Goal: Information Seeking & Learning: Learn about a topic

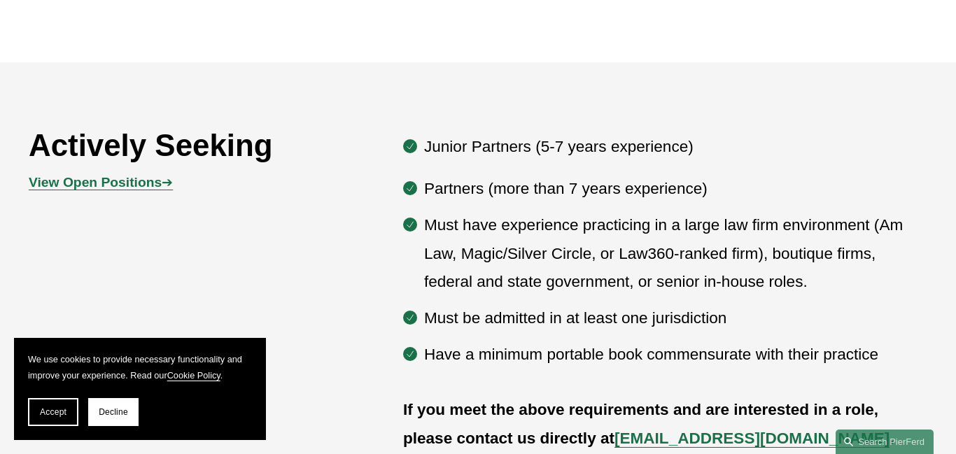
scroll to position [627, 0]
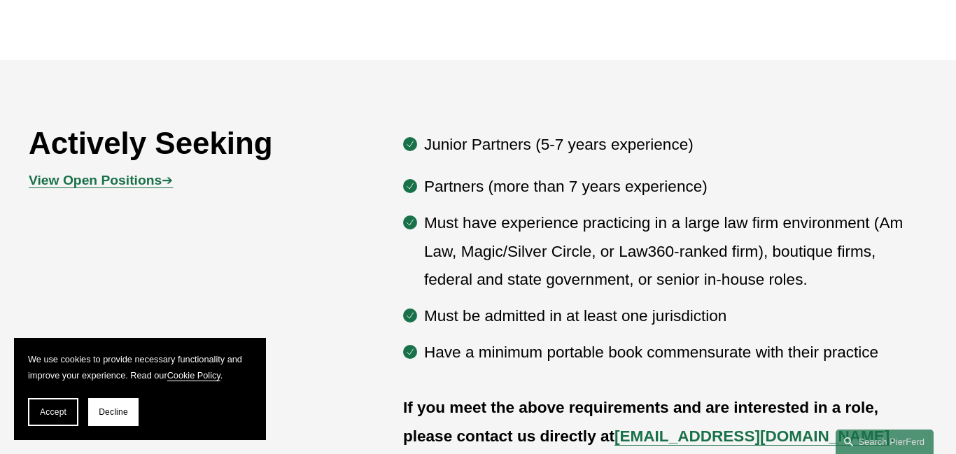
click at [71, 402] on button "Accept" at bounding box center [53, 412] width 50 height 28
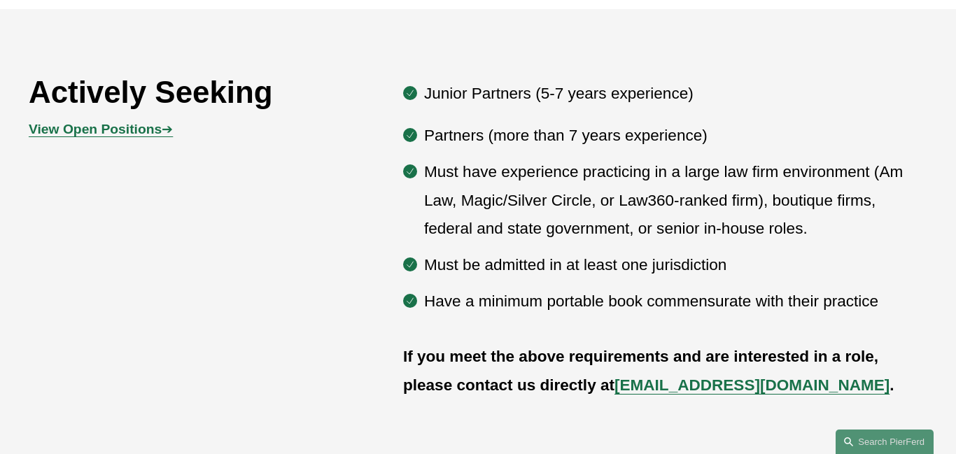
scroll to position [673, 0]
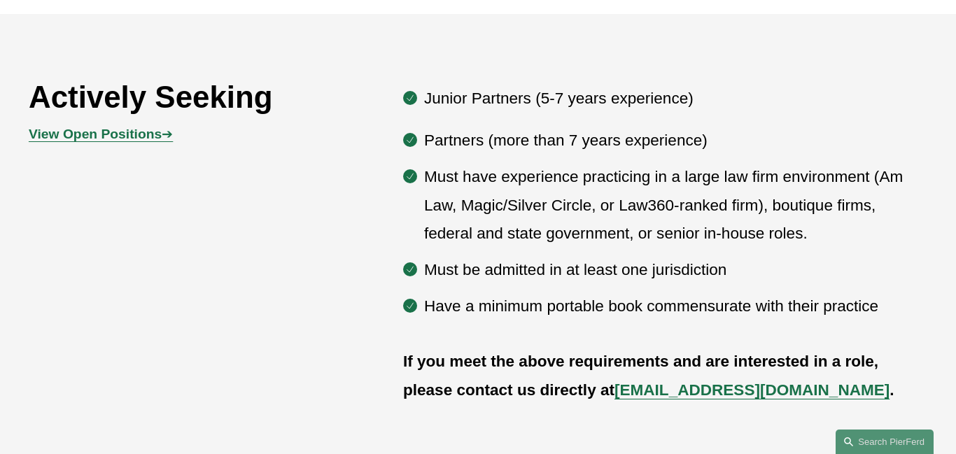
click at [159, 136] on strong "View Open Positions" at bounding box center [95, 134] width 133 height 15
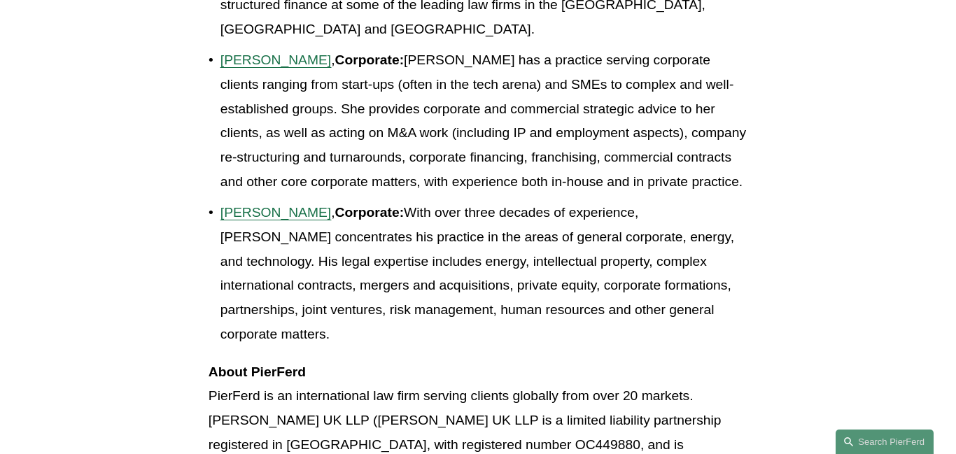
scroll to position [1739, 0]
